Goal: Information Seeking & Learning: Learn about a topic

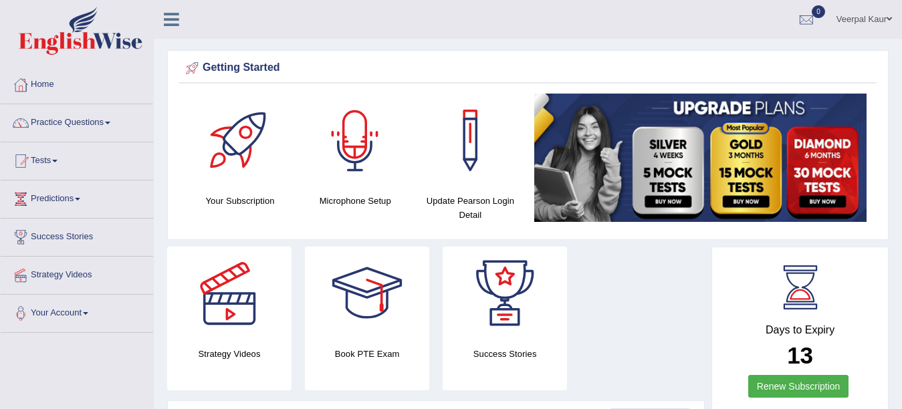
click at [354, 156] on div at bounding box center [355, 141] width 94 height 94
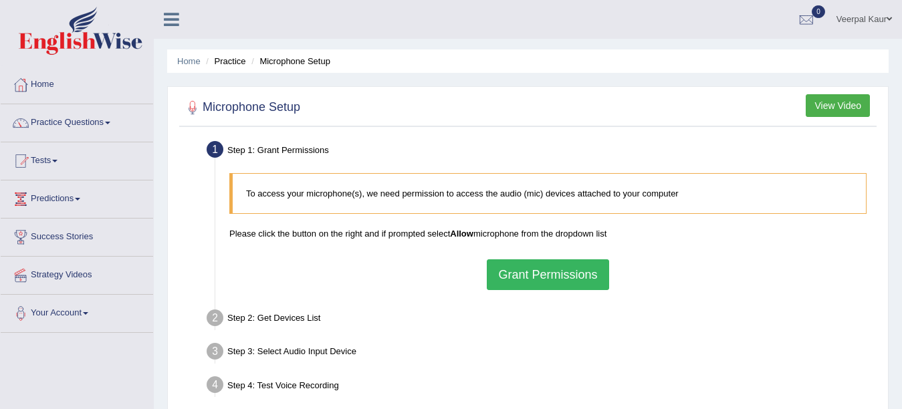
click at [546, 276] on button "Grant Permissions" at bounding box center [548, 275] width 122 height 31
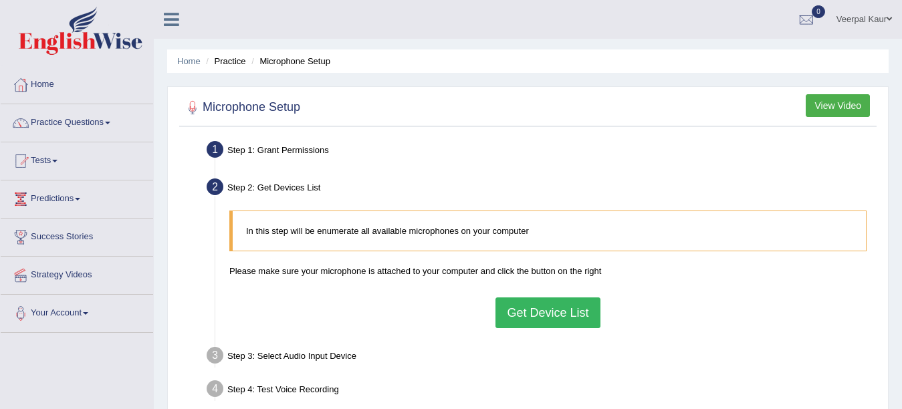
click at [554, 314] on button "Get Device List" at bounding box center [548, 313] width 104 height 31
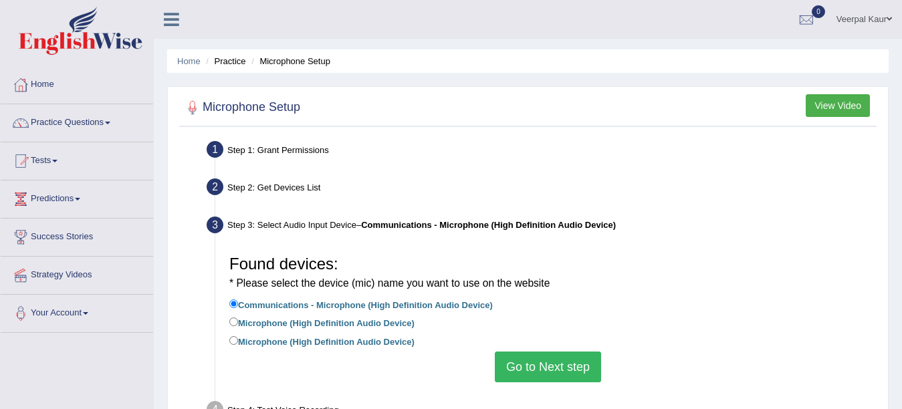
click at [545, 360] on button "Go to Next step" at bounding box center [548, 367] width 106 height 31
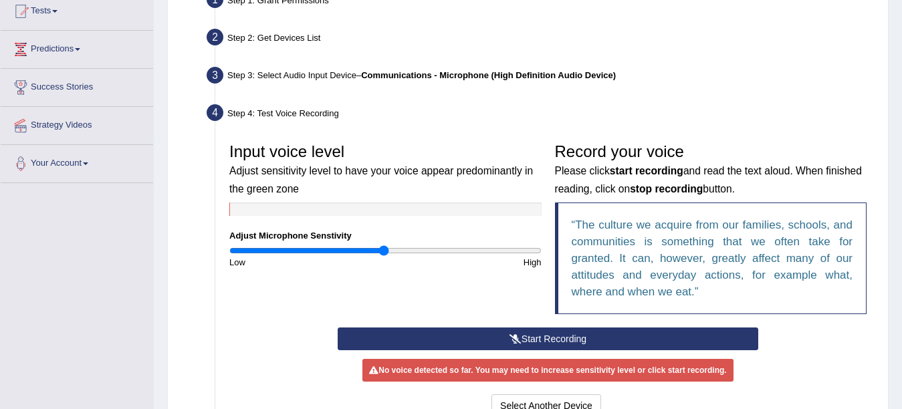
scroll to position [157, 0]
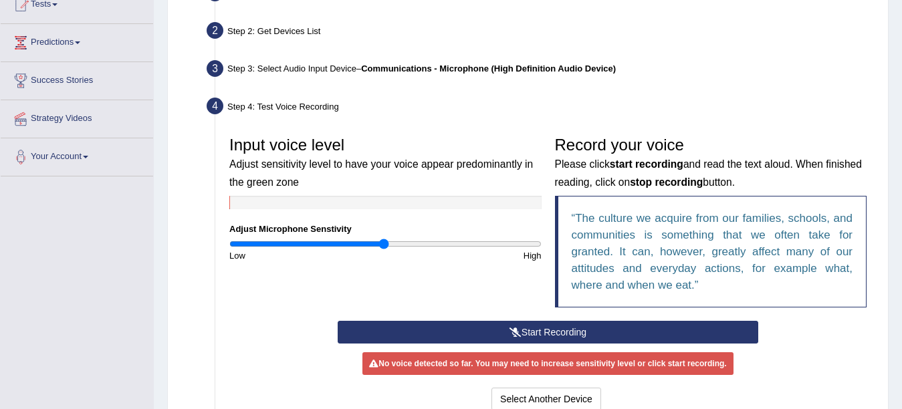
click at [531, 334] on button "Start Recording" at bounding box center [548, 332] width 421 height 23
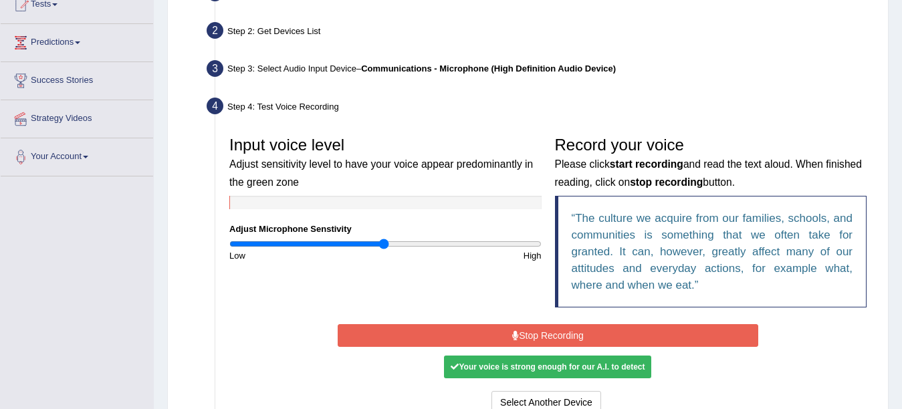
click at [531, 334] on button "Stop Recording" at bounding box center [548, 335] width 421 height 23
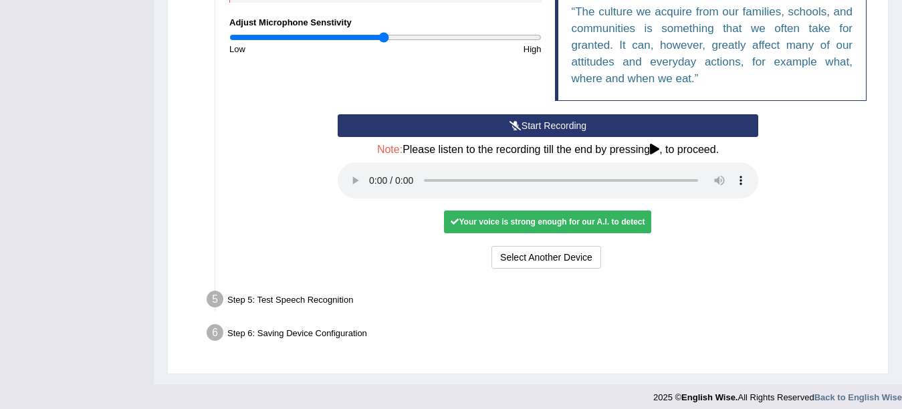
scroll to position [365, 0]
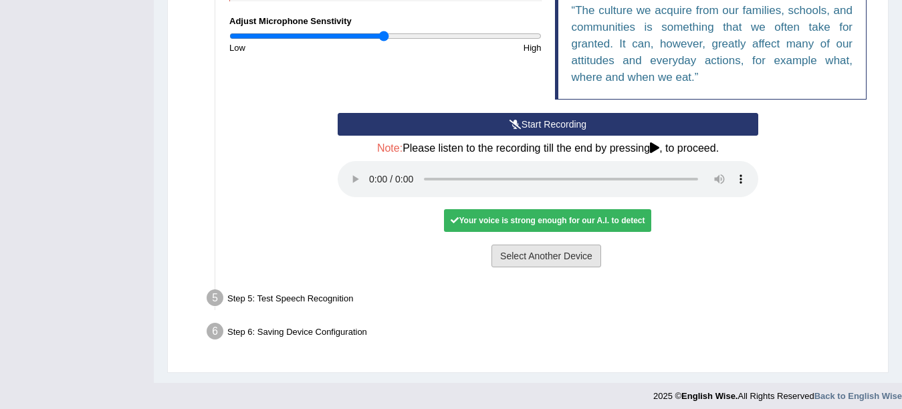
click at [561, 255] on button "Select Another Device" at bounding box center [547, 256] width 110 height 23
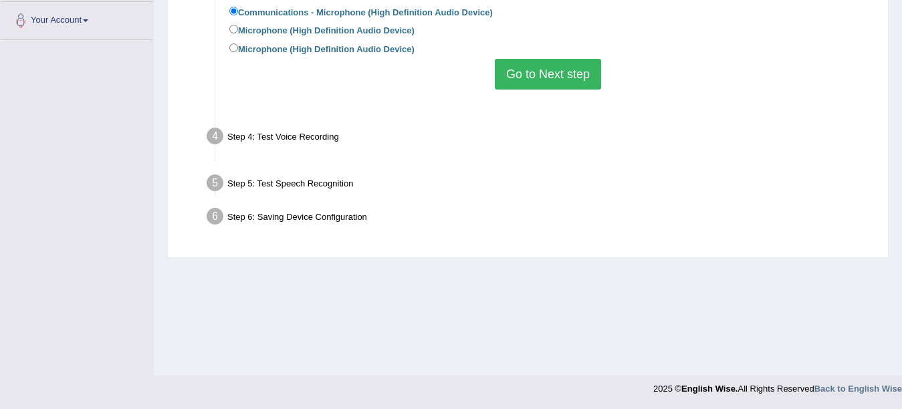
scroll to position [293, 0]
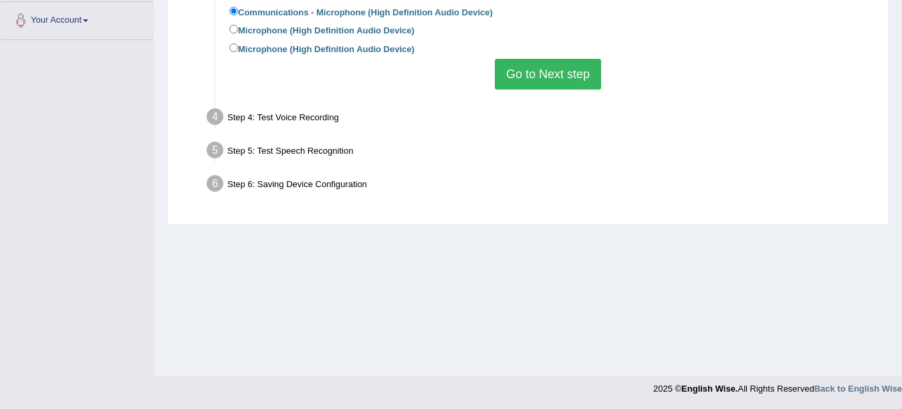
click at [552, 72] on button "Go to Next step" at bounding box center [548, 74] width 106 height 31
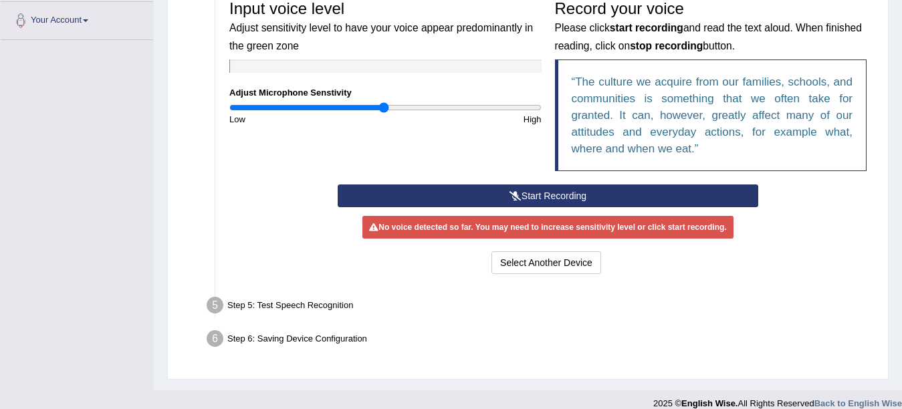
click at [554, 196] on button "Start Recording" at bounding box center [548, 196] width 421 height 23
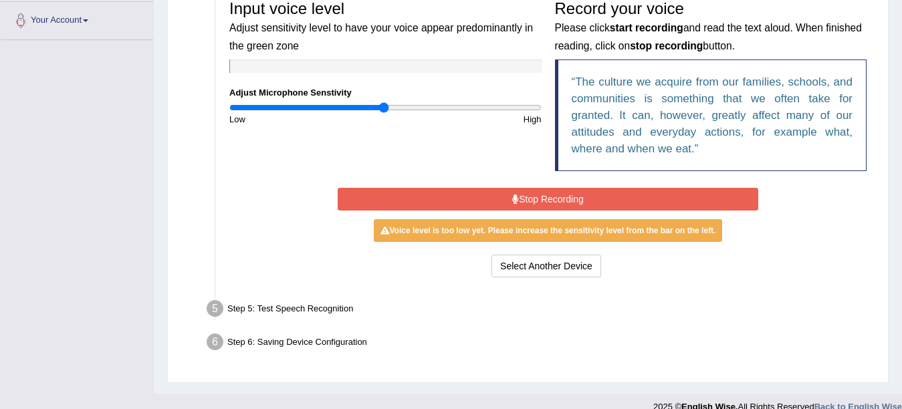
click at [554, 196] on button "Stop Recording" at bounding box center [548, 199] width 421 height 23
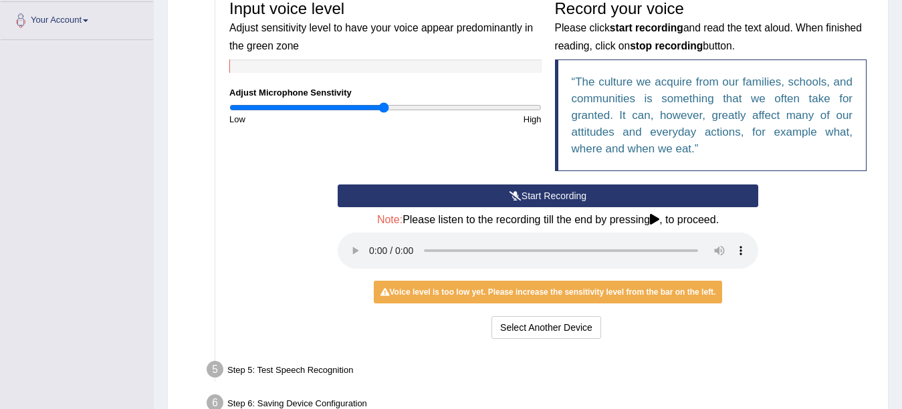
click at [587, 195] on button "Start Recording" at bounding box center [548, 196] width 421 height 23
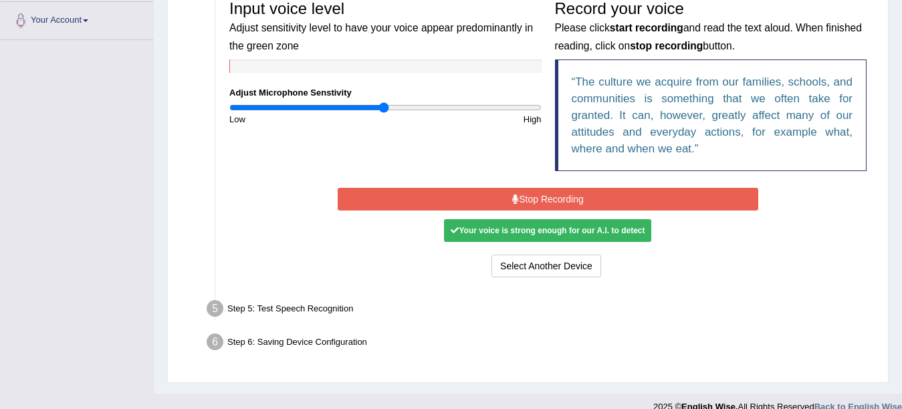
click at [588, 195] on button "Stop Recording" at bounding box center [548, 199] width 421 height 23
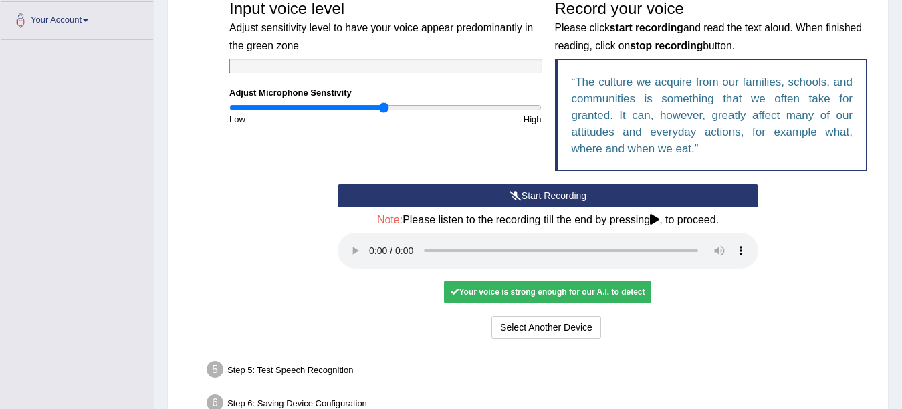
click at [657, 217] on icon at bounding box center [654, 219] width 9 height 11
click at [657, 218] on icon at bounding box center [654, 219] width 9 height 11
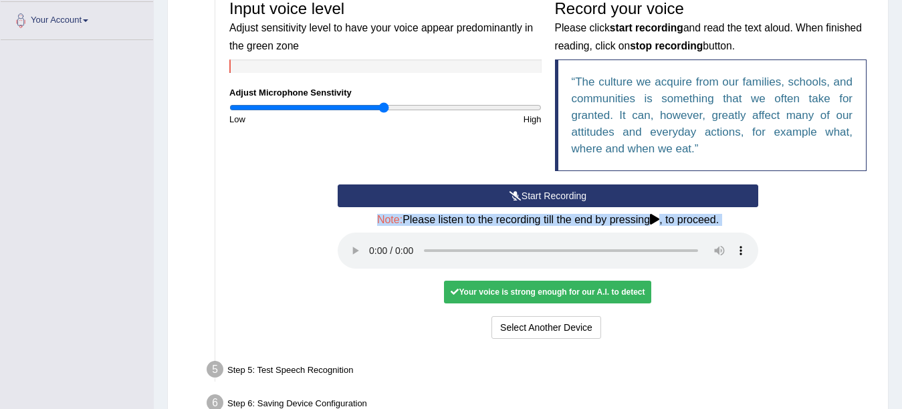
click at [657, 218] on icon at bounding box center [654, 219] width 9 height 11
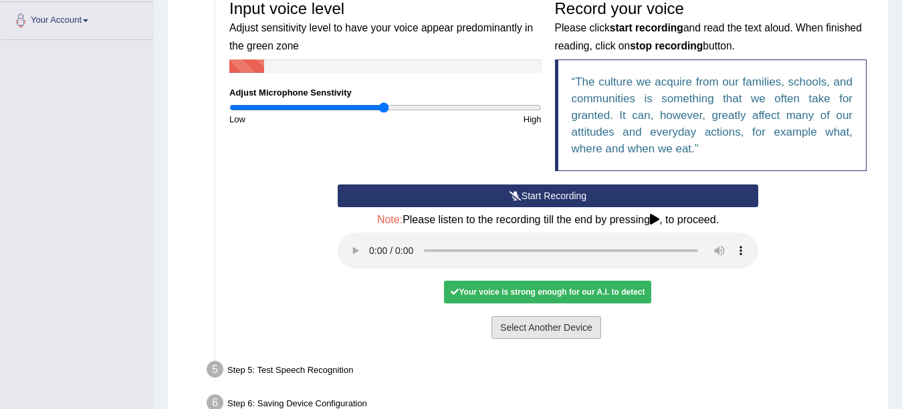
click at [543, 323] on button "Select Another Device" at bounding box center [547, 327] width 110 height 23
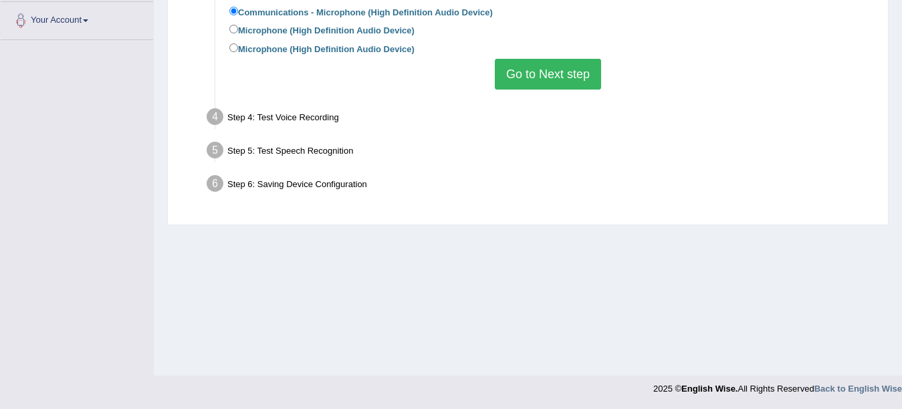
click at [551, 86] on button "Go to Next step" at bounding box center [548, 74] width 106 height 31
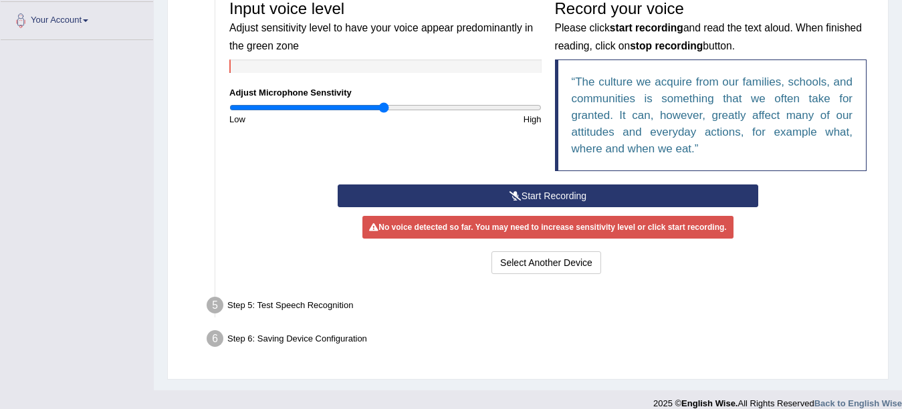
click at [516, 197] on icon at bounding box center [516, 195] width 12 height 9
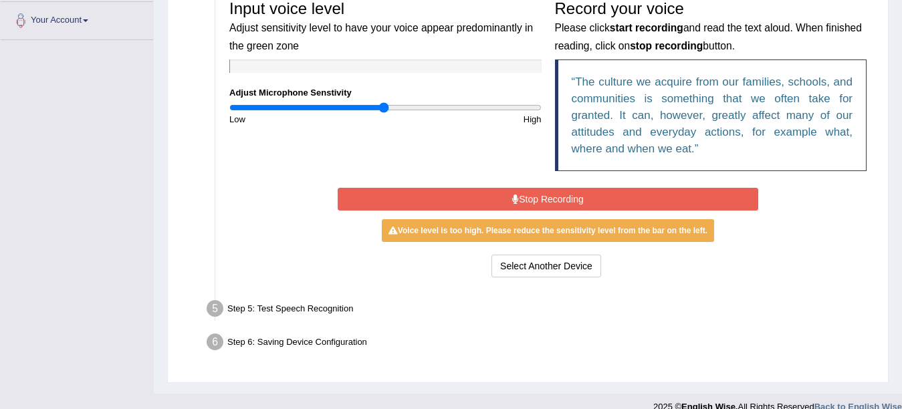
click at [516, 197] on icon at bounding box center [515, 199] width 7 height 9
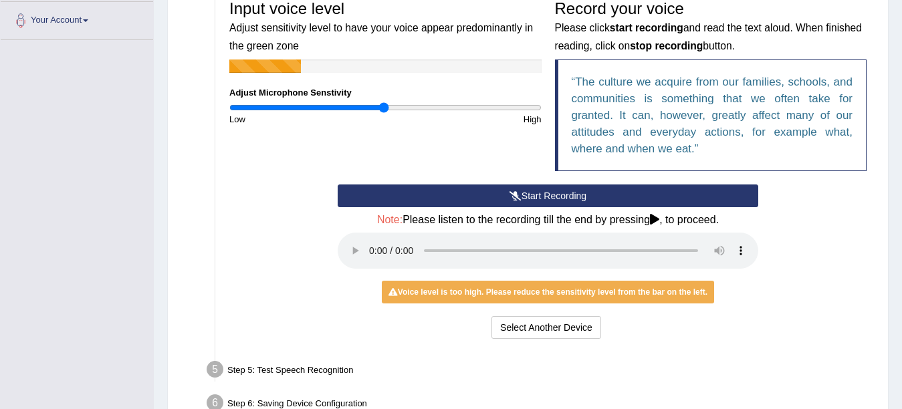
click at [658, 218] on icon at bounding box center [654, 219] width 9 height 11
click at [543, 182] on div "Input voice level Adjust sensitivity level to have your voice appear predominan…" at bounding box center [548, 88] width 651 height 191
click at [538, 199] on button "Start Recording" at bounding box center [548, 196] width 421 height 23
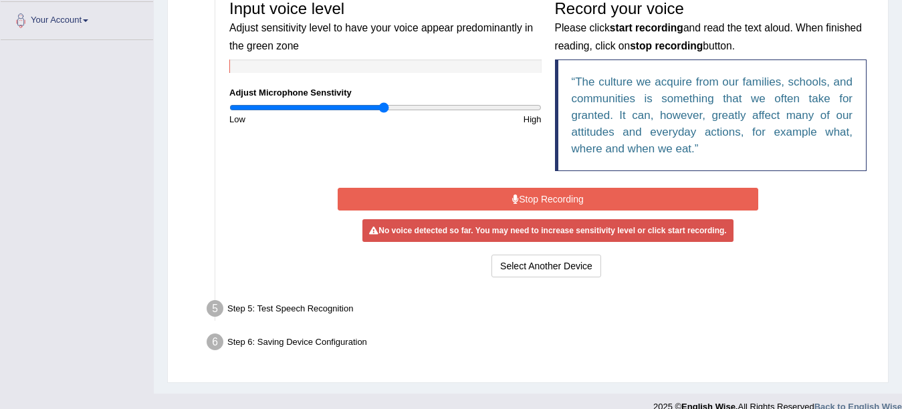
click at [538, 199] on button "Stop Recording" at bounding box center [548, 199] width 421 height 23
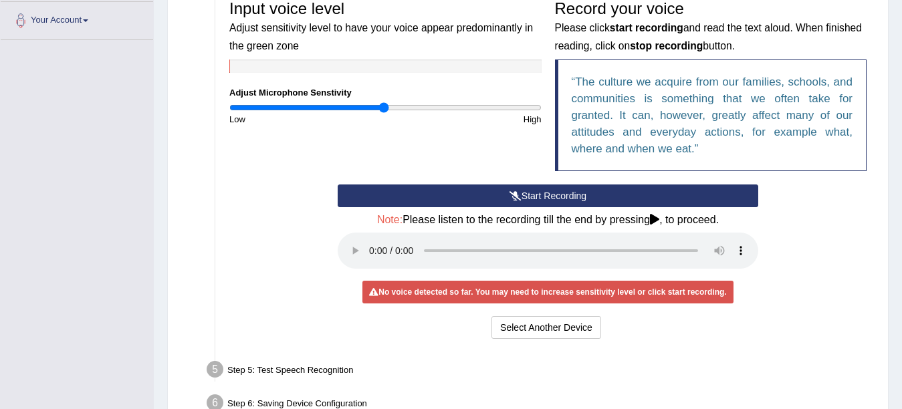
click at [538, 199] on button "Start Recording" at bounding box center [548, 196] width 421 height 23
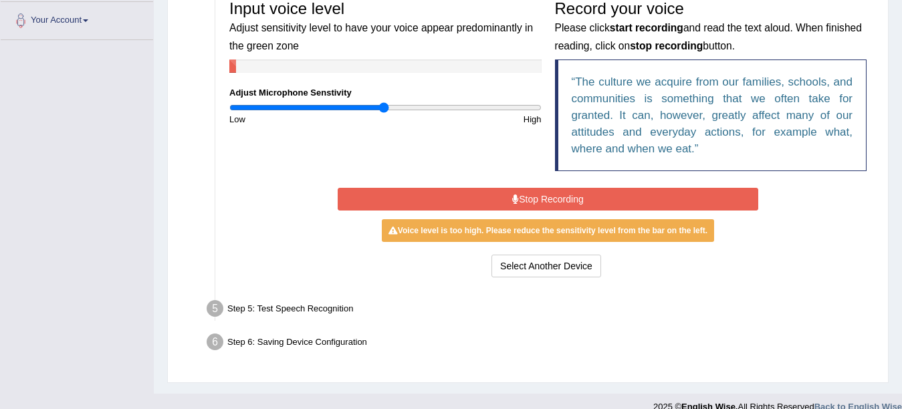
click at [538, 199] on button "Stop Recording" at bounding box center [548, 199] width 421 height 23
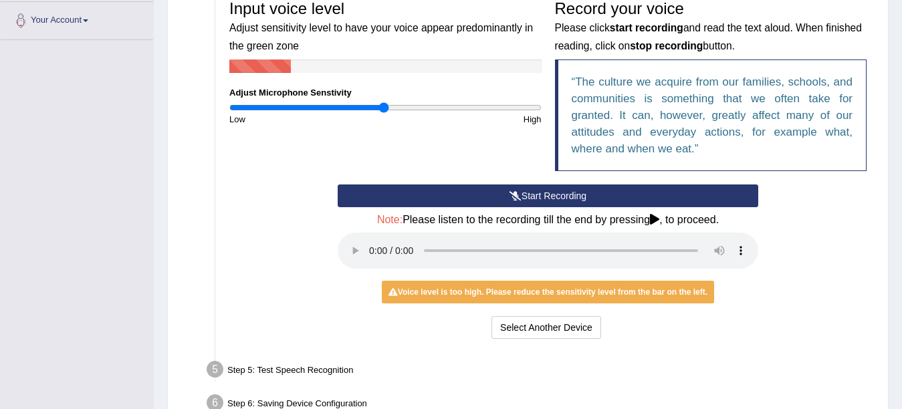
click at [538, 199] on button "Start Recording" at bounding box center [548, 196] width 421 height 23
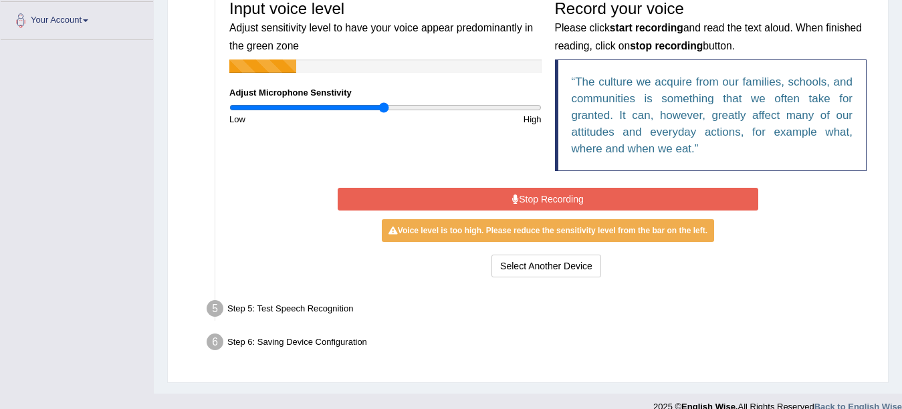
click at [538, 199] on button "Stop Recording" at bounding box center [548, 199] width 421 height 23
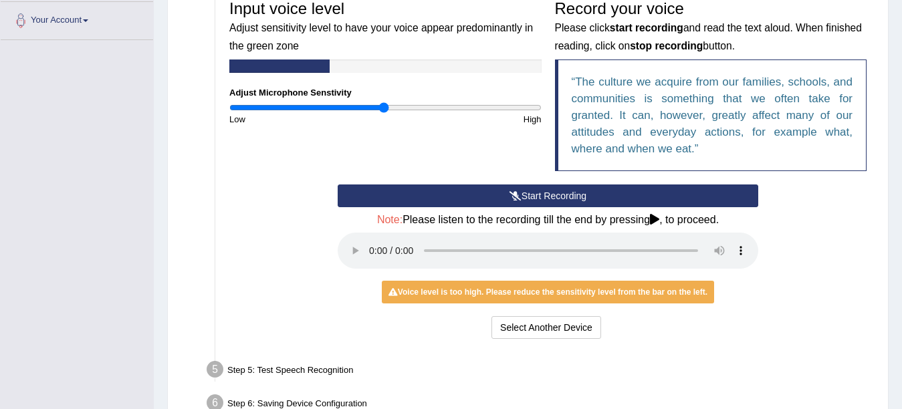
click at [211, 369] on li "Step 5: Test Speech Recognition Text to read The culture we acquire from our fa…" at bounding box center [541, 371] width 664 height 29
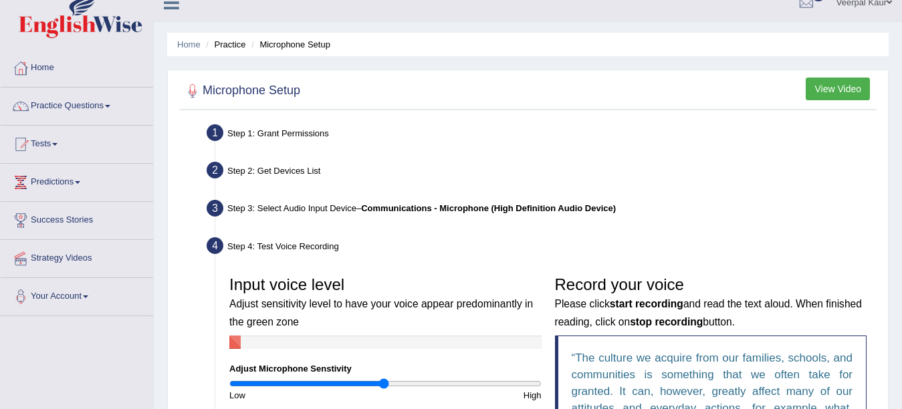
scroll to position [0, 0]
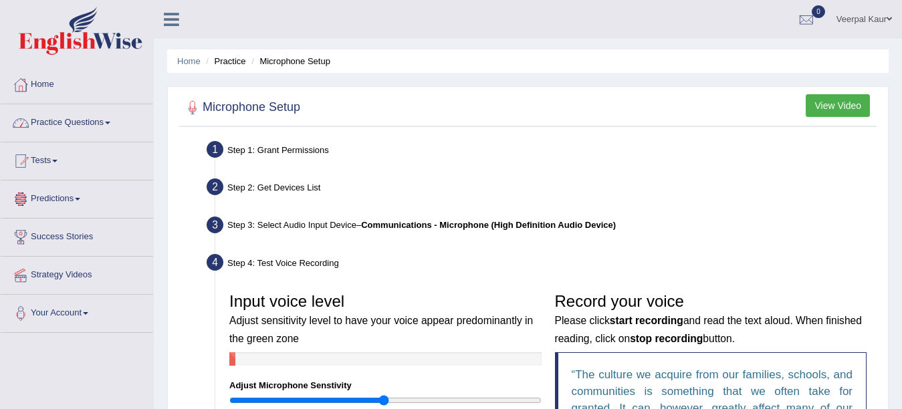
click at [92, 119] on link "Practice Questions" at bounding box center [77, 120] width 152 height 33
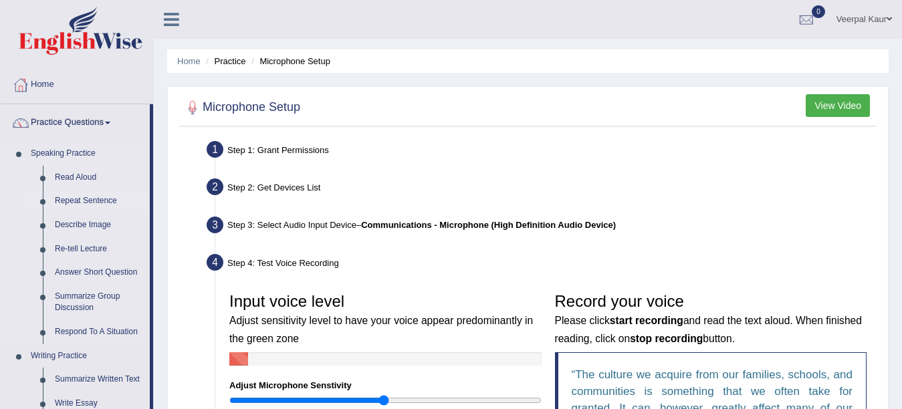
click at [82, 197] on link "Repeat Sentence" at bounding box center [99, 201] width 101 height 24
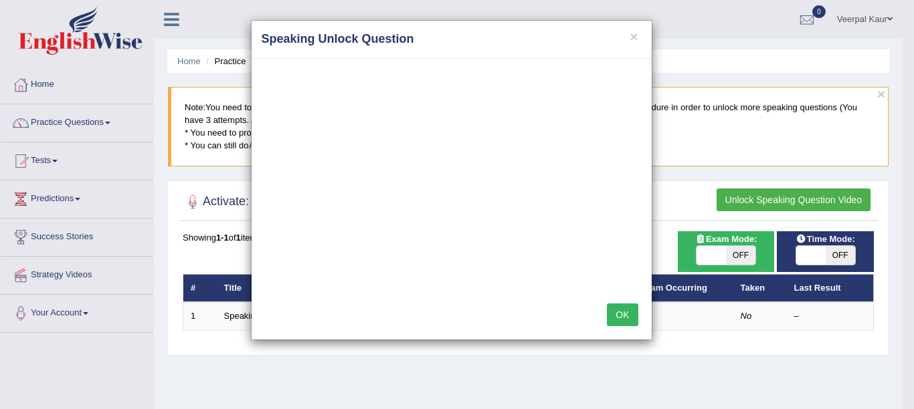
click at [613, 312] on button "OK" at bounding box center [622, 315] width 31 height 23
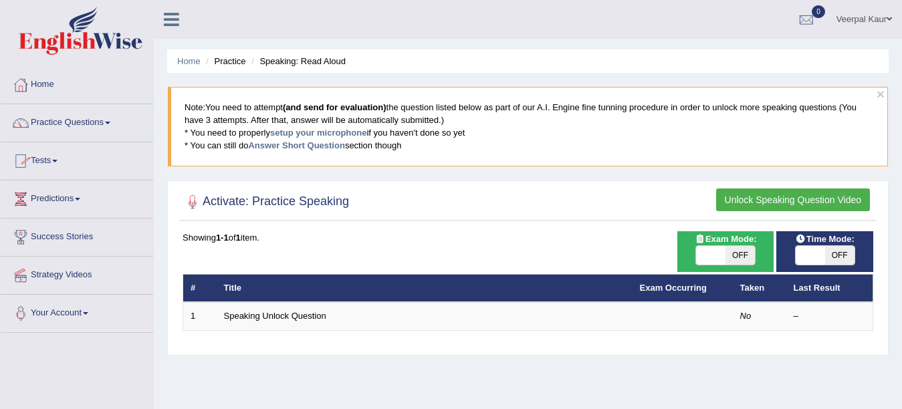
click at [106, 120] on link "Practice Questions" at bounding box center [77, 120] width 152 height 33
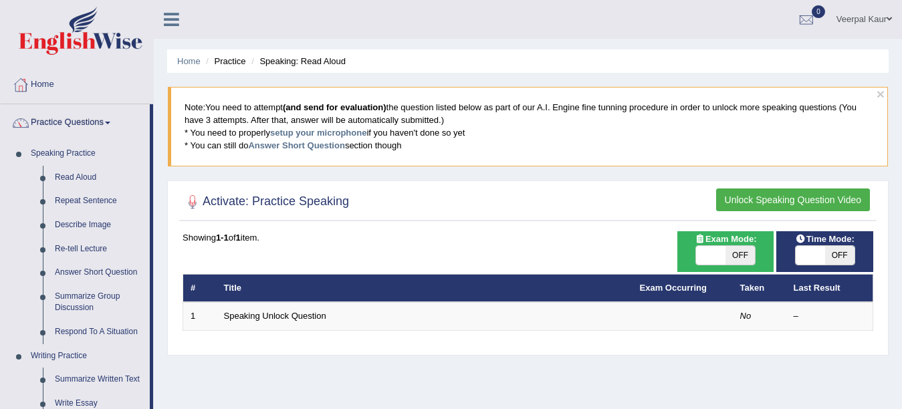
click at [884, 11] on link "Veerpal Kaur" at bounding box center [865, 17] width 76 height 35
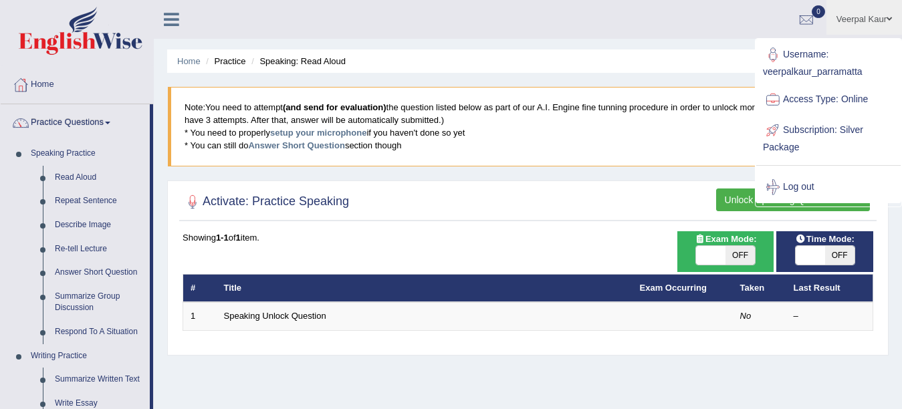
click at [884, 11] on link "Veerpal Kaur" at bounding box center [865, 17] width 76 height 35
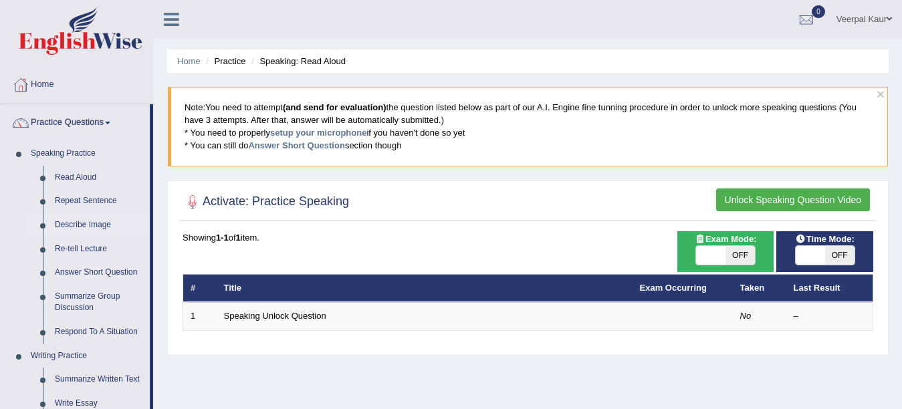
click at [70, 219] on link "Describe Image" at bounding box center [99, 225] width 101 height 24
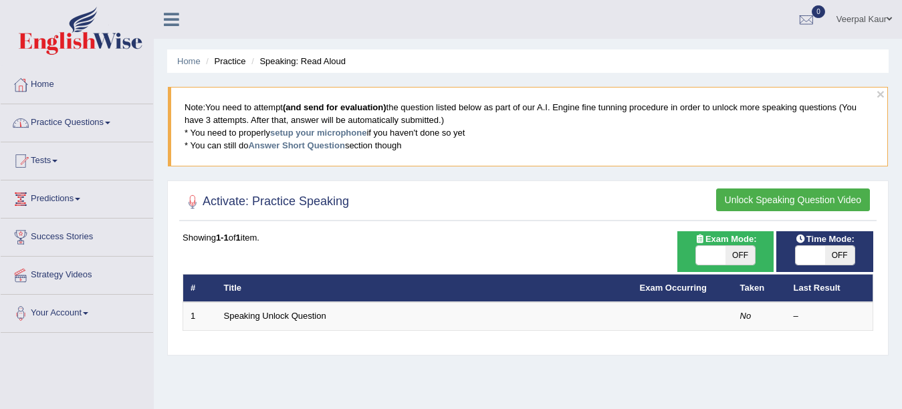
click at [69, 128] on link "Practice Questions" at bounding box center [77, 120] width 152 height 33
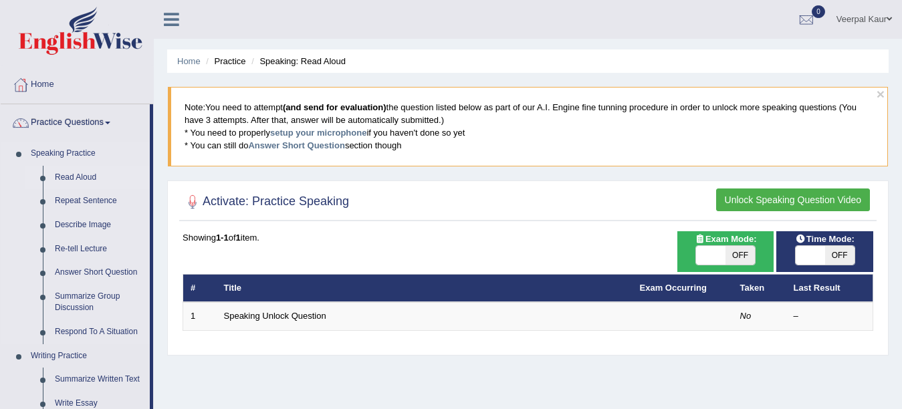
click at [68, 181] on link "Read Aloud" at bounding box center [99, 178] width 101 height 24
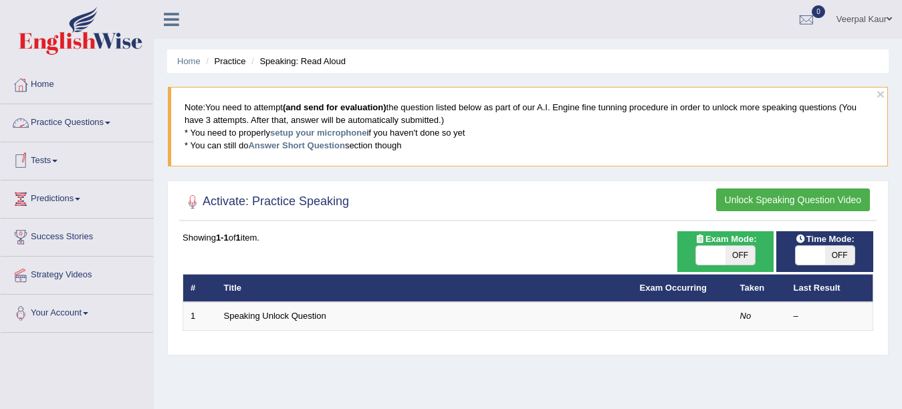
click at [57, 161] on span at bounding box center [54, 161] width 5 height 3
